Goal: Find specific page/section: Find specific page/section

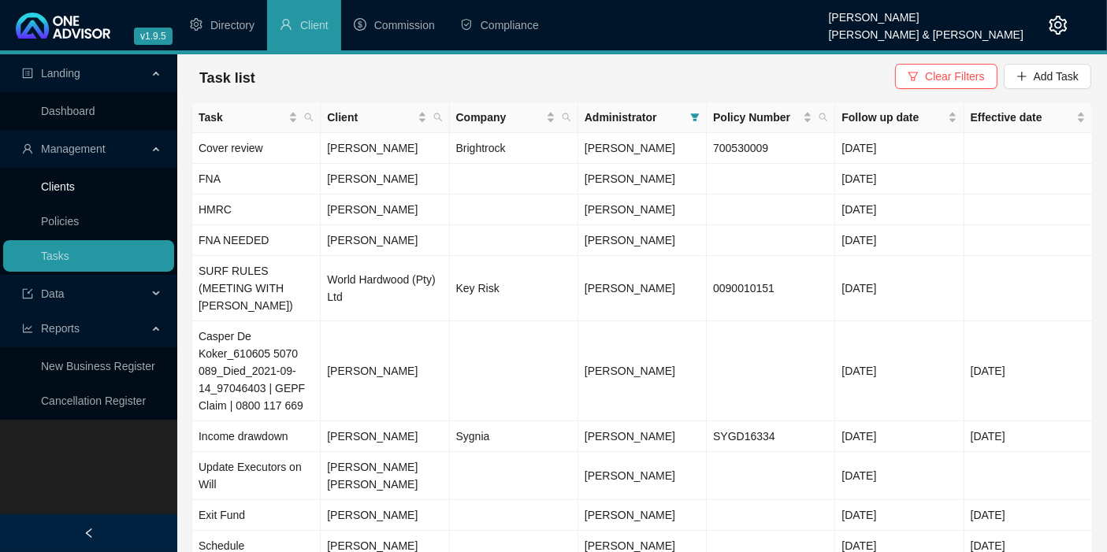
click at [65, 185] on link "Clients" at bounding box center [58, 186] width 34 height 13
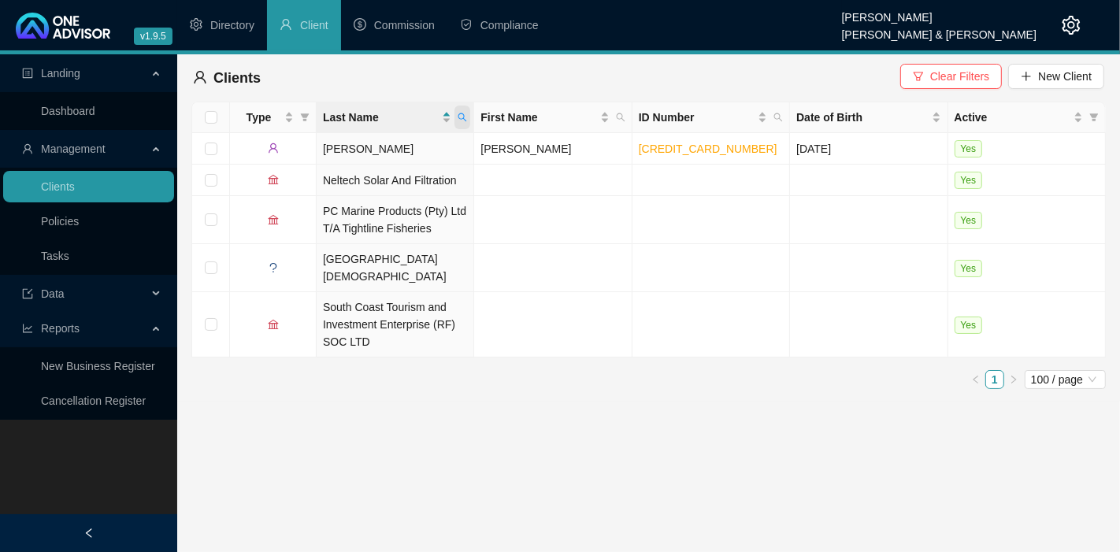
click at [463, 117] on icon "search" at bounding box center [462, 117] width 9 height 9
click at [775, 116] on icon "search" at bounding box center [777, 117] width 9 height 9
click at [949, 70] on span "Clear Filters" at bounding box center [959, 76] width 59 height 17
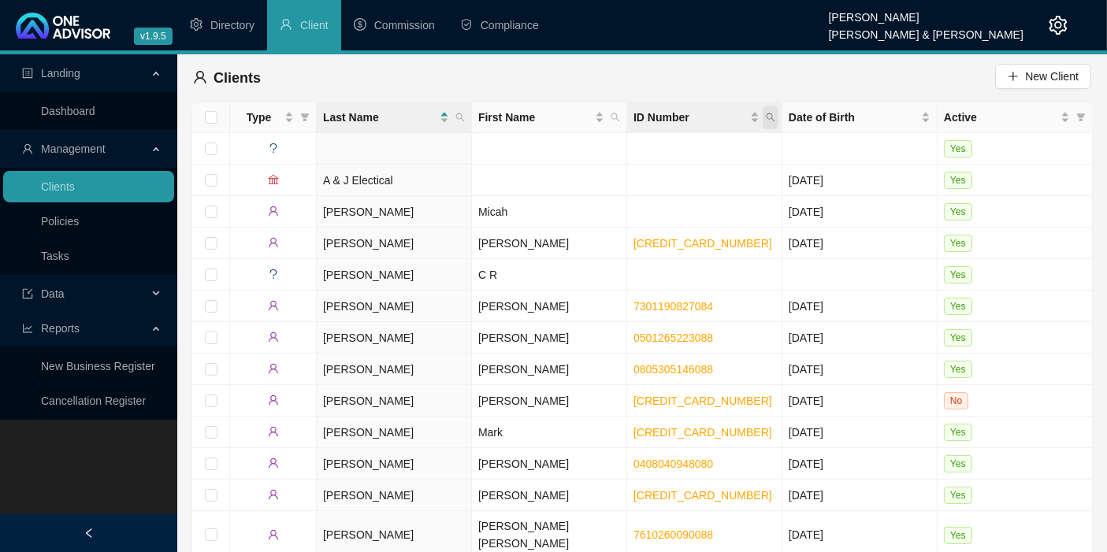
click at [770, 118] on icon "search" at bounding box center [770, 117] width 9 height 9
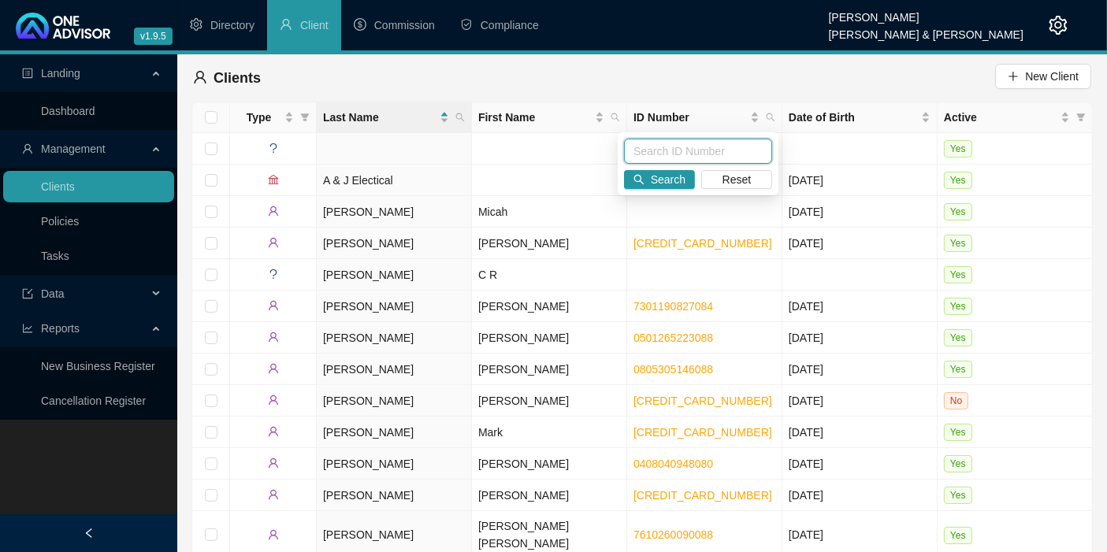
click at [672, 148] on input "text" at bounding box center [698, 151] width 148 height 25
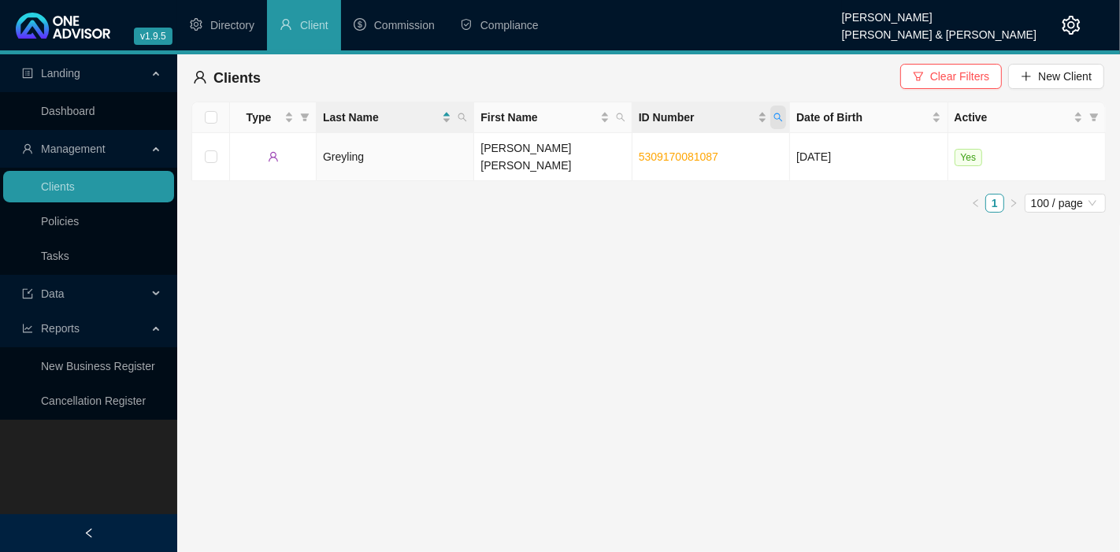
click at [778, 115] on icon "search" at bounding box center [777, 117] width 9 height 9
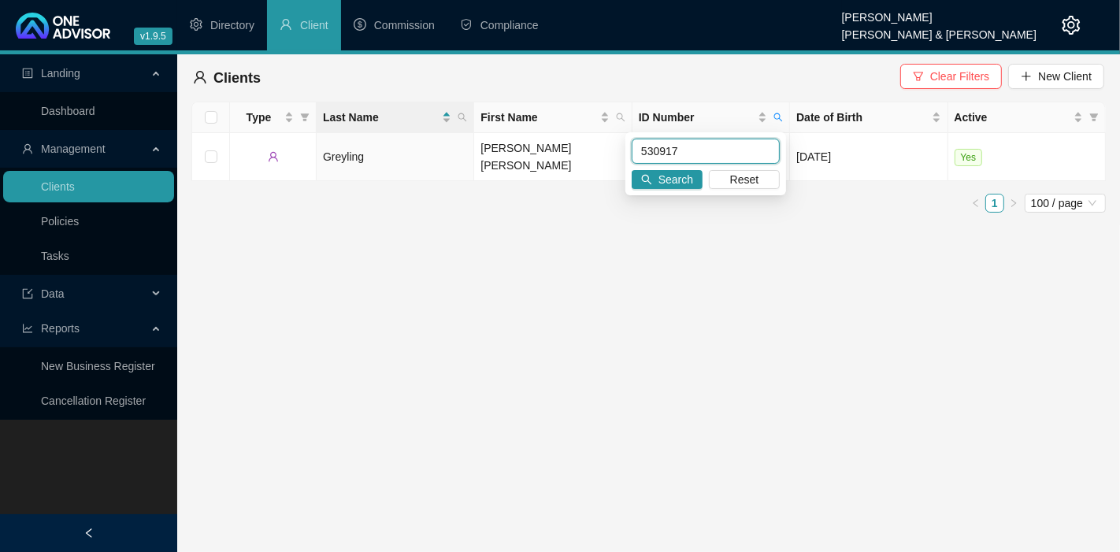
click at [687, 146] on input "530917" at bounding box center [706, 151] width 148 height 25
type input "530920"
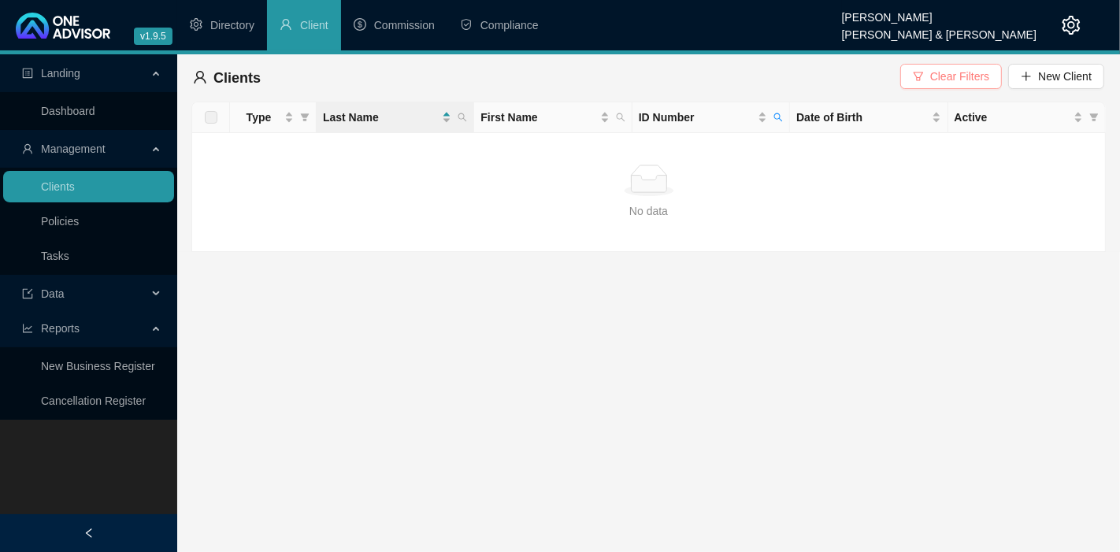
click at [933, 76] on button "Clear Filters" at bounding box center [951, 76] width 102 height 25
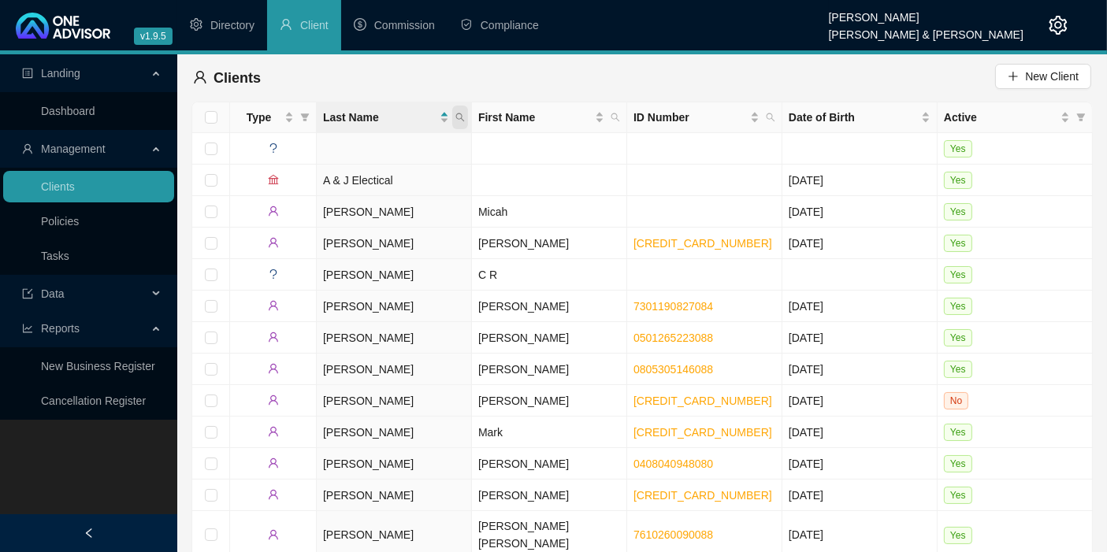
click at [457, 117] on icon "search" at bounding box center [460, 117] width 9 height 9
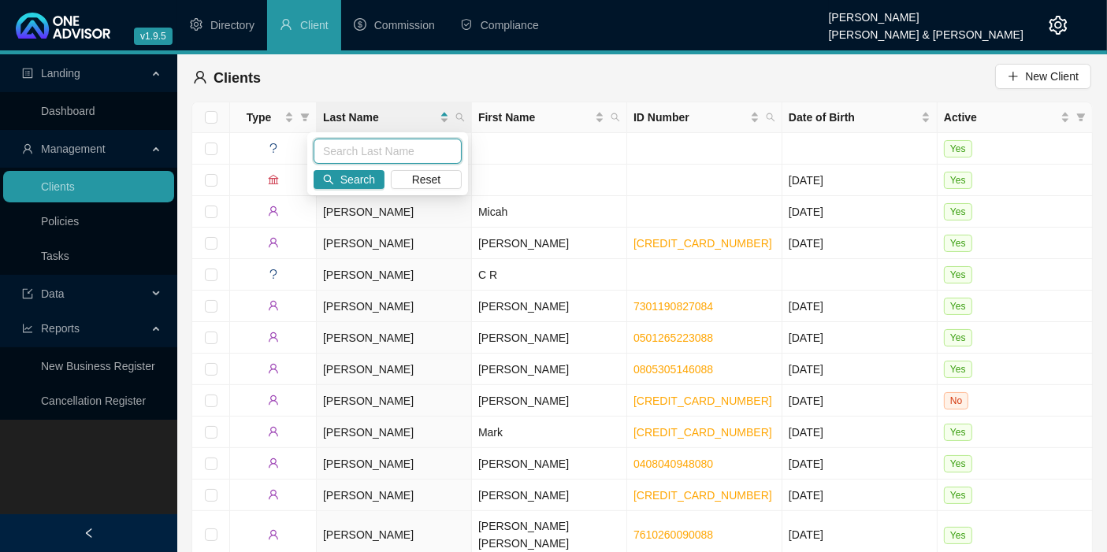
click at [421, 155] on input "text" at bounding box center [387, 151] width 148 height 25
type input "[PERSON_NAME]"
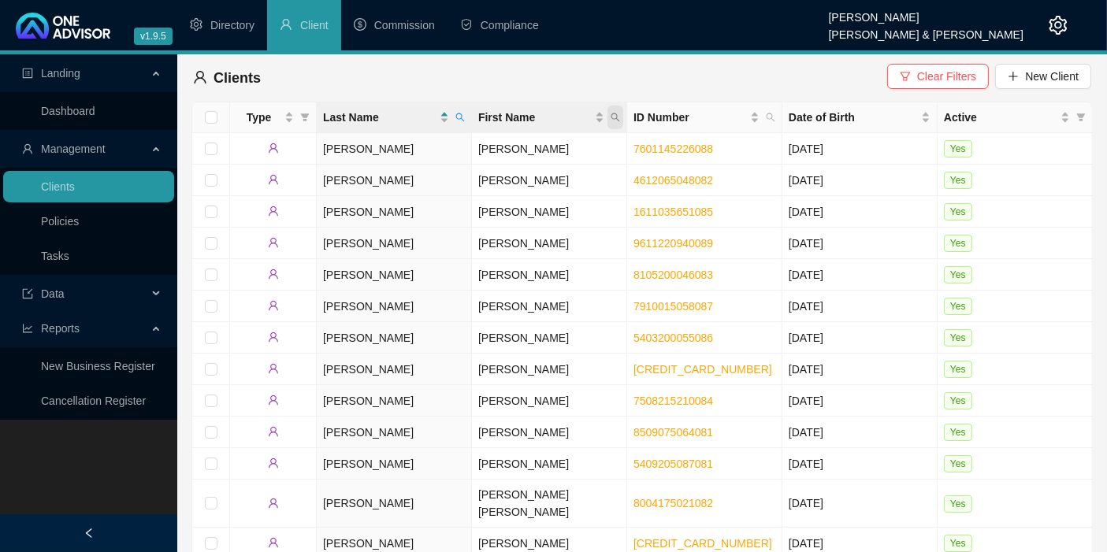
click at [614, 117] on icon "search" at bounding box center [614, 117] width 9 height 9
type input "[PERSON_NAME]"
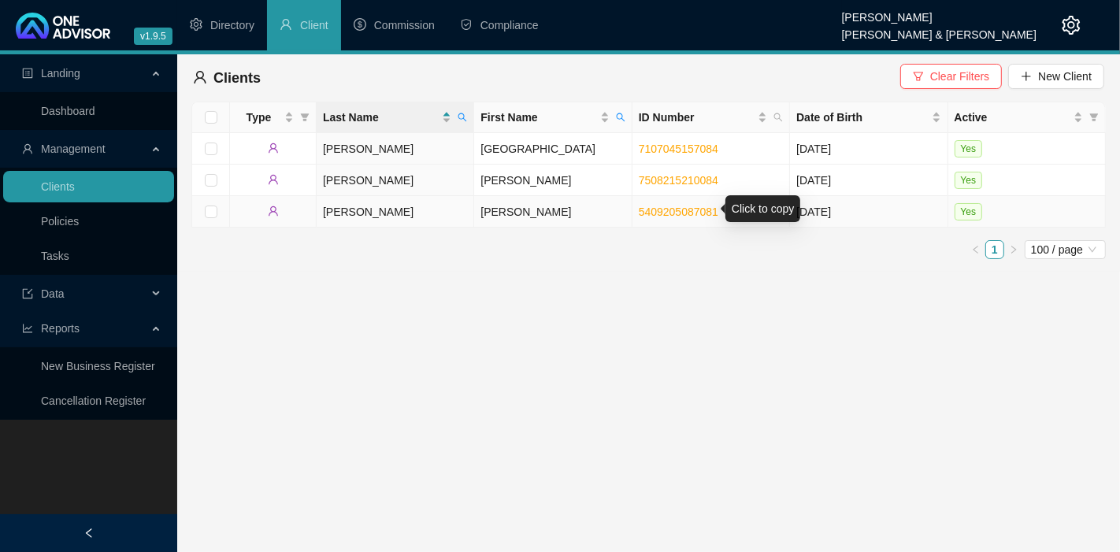
click at [680, 207] on link "5409205087081" at bounding box center [679, 212] width 80 height 13
